Goal: Information Seeking & Learning: Learn about a topic

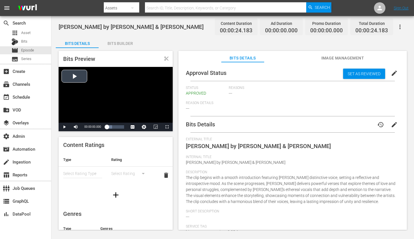
click at [72, 78] on div "Video Player" at bounding box center [116, 95] width 114 height 56
click at [167, 127] on span "Video Player" at bounding box center [167, 127] width 0 height 0
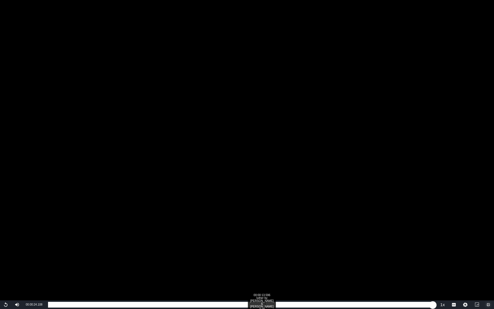
click at [265, 239] on div "Loaded : 100.00% 00:00:13.596 luther by Kendrick Lamar & SZA (1/1) 00:00:24.108" at bounding box center [241, 305] width 386 height 6
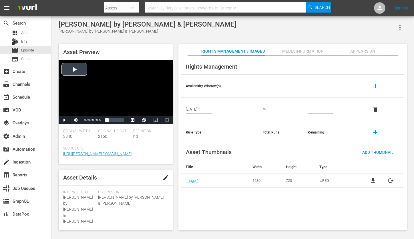
click at [76, 70] on div "Video Player" at bounding box center [116, 88] width 114 height 56
click at [167, 120] on span "Video Player" at bounding box center [167, 120] width 0 height 0
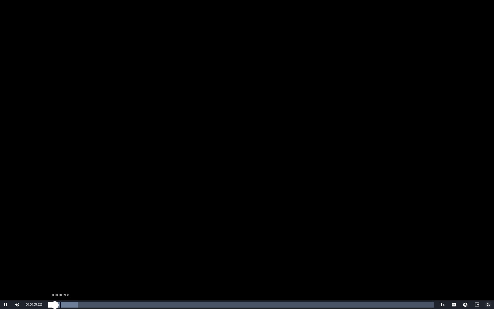
click at [60, 239] on div "00:00:09.908" at bounding box center [60, 305] width 0 height 6
click at [66, 239] on div "00:00:14.516" at bounding box center [66, 305] width 0 height 6
click at [78, 239] on div "Loaded : 7.68% 00:00:23.734 00:00:14.739" at bounding box center [241, 305] width 386 height 6
click at [115, 239] on div "00:00:53.689" at bounding box center [115, 305] width 0 height 6
click at [135, 239] on div "Loaded : 17.32% 00:01:10.049 00:00:53.689" at bounding box center [241, 305] width 386 height 6
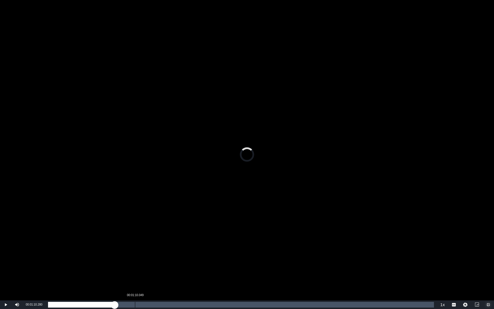
click at [135, 239] on div "Loaded : 0.00% 00:01:10.049 00:00:53.710" at bounding box center [241, 305] width 386 height 6
click at [161, 239] on div "00:01:31.018" at bounding box center [161, 305] width 0 height 6
click at [177, 239] on div "Progress Bar" at bounding box center [159, 305] width 59 height 6
click at [174, 239] on div "00:01:46.260" at bounding box center [114, 305] width 132 height 6
click at [193, 239] on div "Progress Bar" at bounding box center [219, 305] width 59 height 6
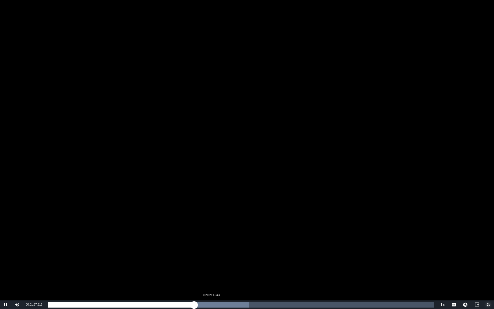
click at [212, 239] on div "Progress Bar" at bounding box center [219, 305] width 59 height 6
click at [210, 239] on div "Loaded : 57.91% 00:02:10.421 00:02:15.852" at bounding box center [241, 305] width 386 height 6
click at [205, 239] on div "00:02:06.735" at bounding box center [205, 305] width 0 height 6
click at [196, 239] on div "Loaded : 61.78% 00:01:59.591 00:02:07.529" at bounding box center [241, 305] width 386 height 6
click at [190, 239] on div "00:01:54.061" at bounding box center [190, 305] width 0 height 6
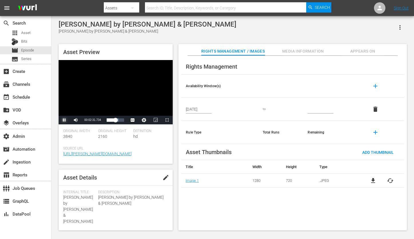
click at [64, 120] on span "Video Player" at bounding box center [64, 120] width 0 height 0
click at [365, 50] on span "Appears On" at bounding box center [362, 51] width 43 height 7
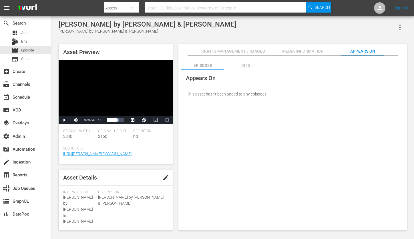
click at [244, 67] on div "Bits" at bounding box center [245, 66] width 43 height 14
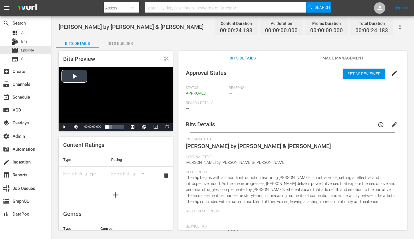
click at [70, 76] on div "Video Player" at bounding box center [116, 95] width 114 height 56
click at [167, 127] on span "Video Player" at bounding box center [167, 127] width 0 height 0
click at [79, 80] on div "Video Player" at bounding box center [116, 95] width 114 height 56
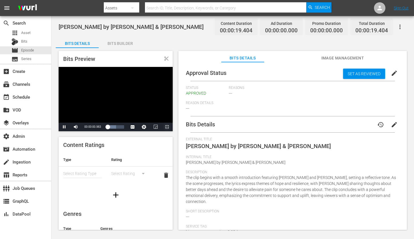
click at [167, 127] on span "Video Player" at bounding box center [167, 127] width 0 height 0
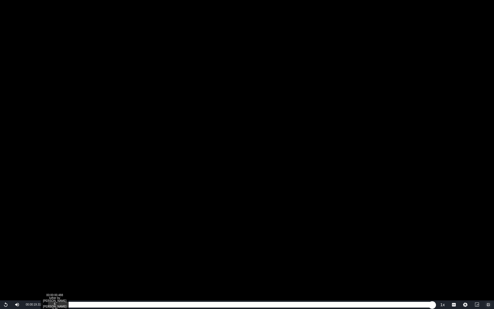
click at [58, 239] on div "00:00:00.488 luther by Kendrick Lamar & SZA (1/1)" at bounding box center [58, 305] width 0 height 6
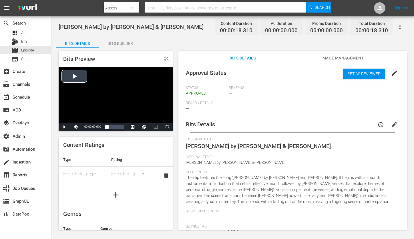
click at [80, 74] on div "Video Player" at bounding box center [116, 95] width 114 height 56
click at [167, 127] on span "Video Player" at bounding box center [167, 127] width 0 height 0
click at [74, 95] on div "Video Player" at bounding box center [116, 95] width 114 height 56
click at [64, 127] on span "Video Player" at bounding box center [64, 127] width 0 height 0
